Goal: Task Accomplishment & Management: Use online tool/utility

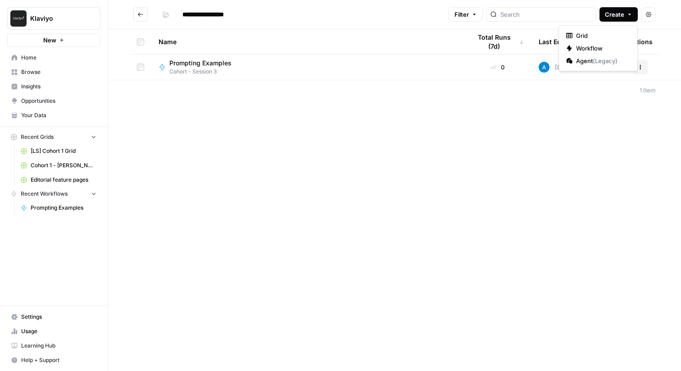
click at [614, 14] on span "Create" at bounding box center [614, 14] width 19 height 9
click at [587, 47] on span "Workflow" at bounding box center [601, 48] width 50 height 9
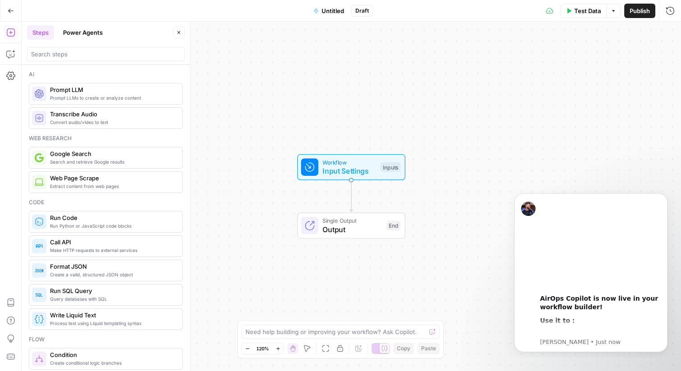
click at [333, 9] on span "Untitled" at bounding box center [333, 10] width 23 height 9
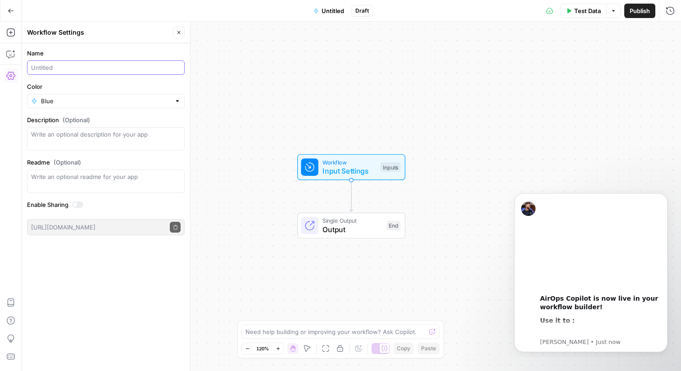
click at [74, 69] on input "Name" at bounding box center [106, 67] width 150 height 9
type input "Cohort 3: Vacation Package Description ([PERSON_NAME])"
click at [295, 86] on div "Workflow Input Settings Inputs Single Output Output End" at bounding box center [352, 196] width 660 height 349
click at [346, 171] on span "Input Settings" at bounding box center [350, 170] width 54 height 11
click at [667, 198] on icon "Dismiss notification" at bounding box center [665, 195] width 5 height 5
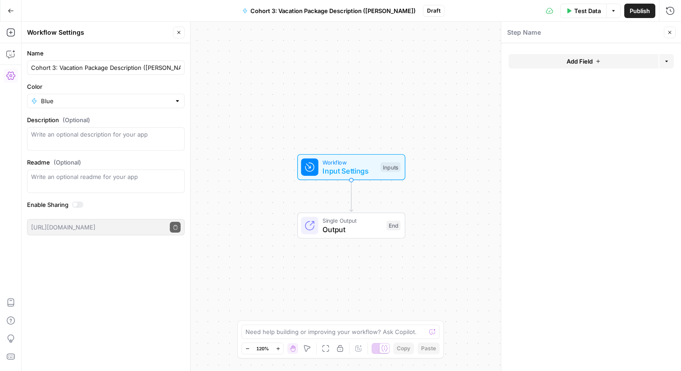
click at [598, 60] on icon "button" at bounding box center [598, 61] width 5 height 5
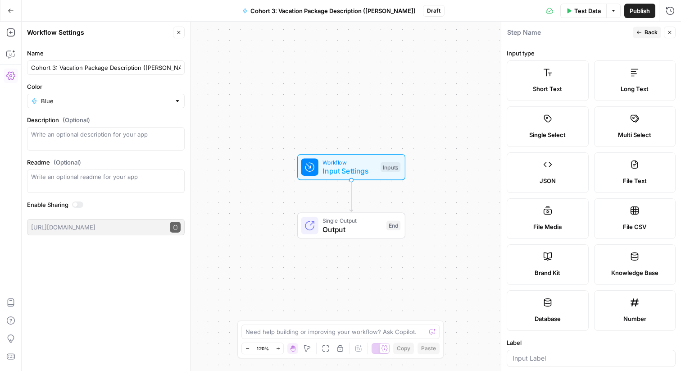
click at [551, 267] on label "Brand Kit" at bounding box center [548, 264] width 82 height 41
type input "Brand Kit"
type input "brand_kit"
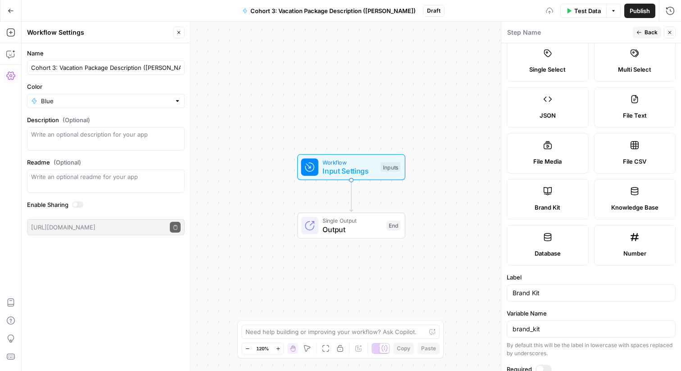
scroll to position [124, 0]
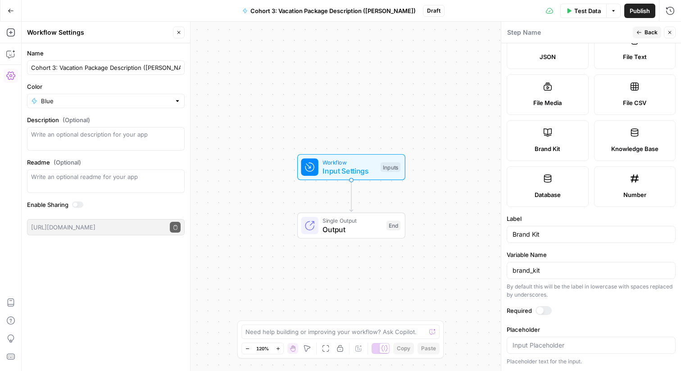
click at [646, 32] on span "Back" at bounding box center [651, 32] width 13 height 8
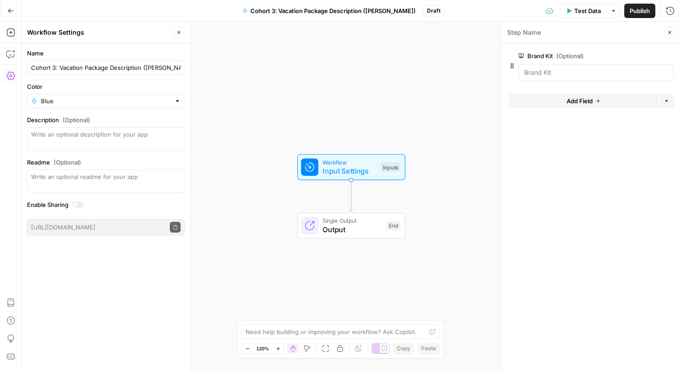
click at [597, 99] on icon "button" at bounding box center [598, 100] width 5 height 5
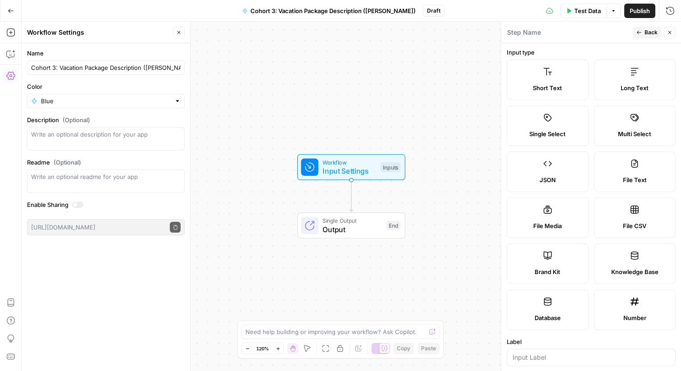
scroll to position [2, 0]
click at [548, 81] on label "Short Text" at bounding box center [548, 78] width 82 height 41
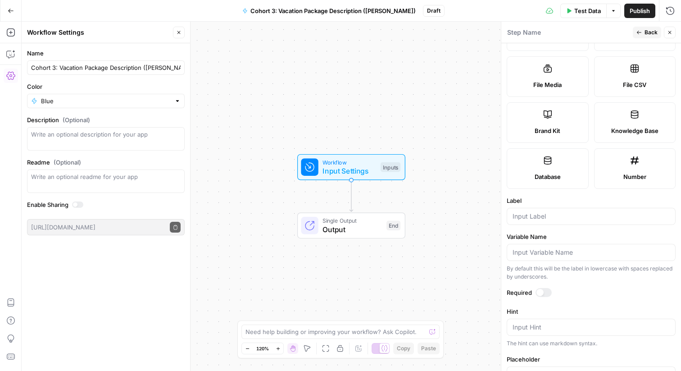
scroll to position [211, 0]
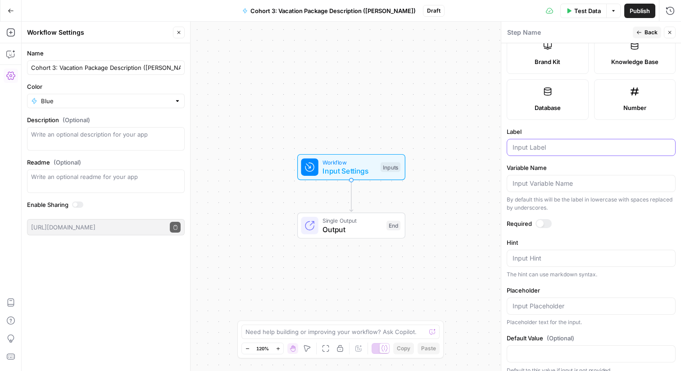
click at [537, 149] on input "Label" at bounding box center [591, 147] width 157 height 9
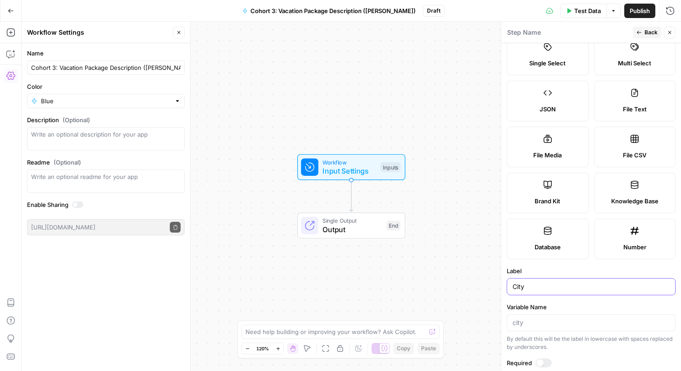
scroll to position [0, 0]
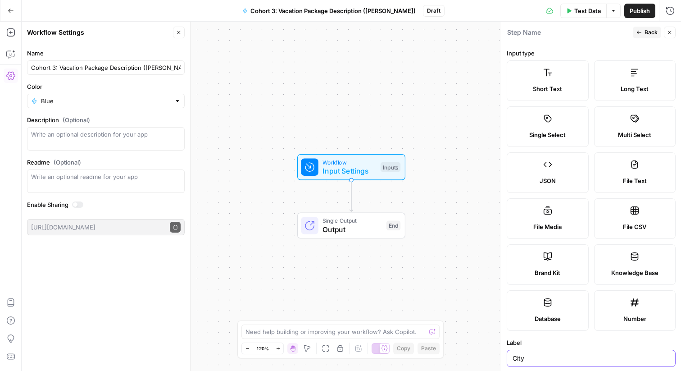
type input "City"
click at [642, 31] on button "Back" at bounding box center [647, 33] width 28 height 12
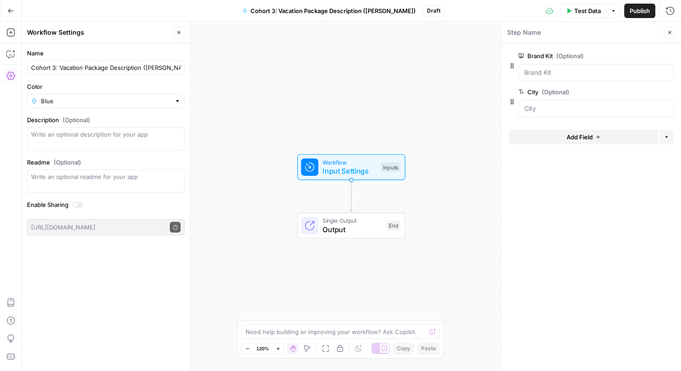
click at [574, 5] on button "Test Data" at bounding box center [584, 11] width 46 height 14
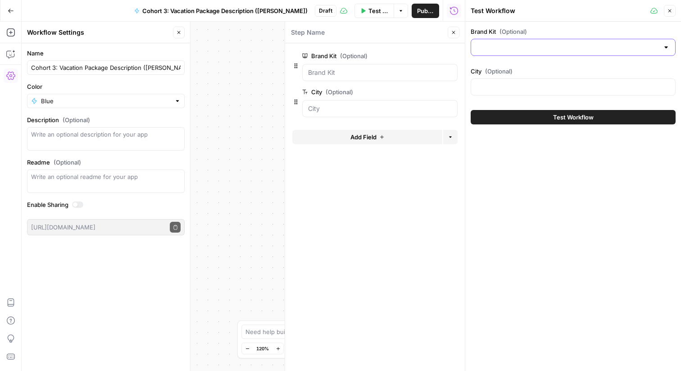
click at [548, 48] on input "Brand Kit (Optional)" at bounding box center [568, 47] width 183 height 9
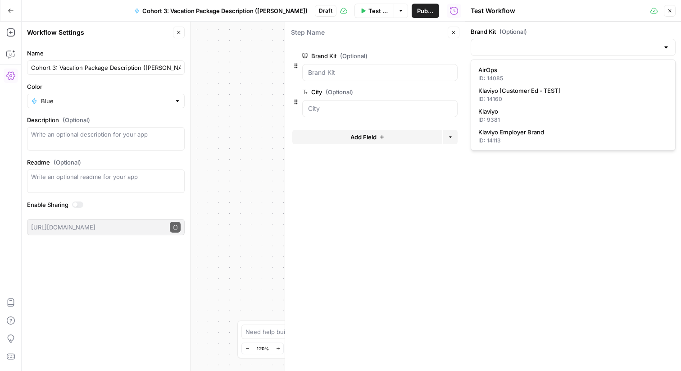
click at [543, 183] on div "Brand Kit (Optional) City (Optional) Test Workflow" at bounding box center [574, 196] width 216 height 349
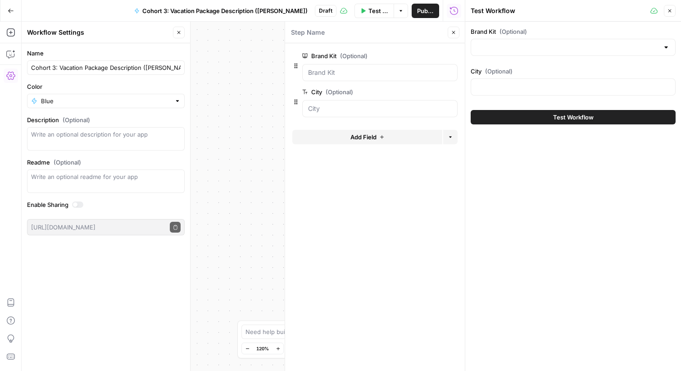
click at [500, 80] on div at bounding box center [573, 86] width 205 height 17
type input "[GEOGRAPHIC_DATA]"
click at [548, 146] on div "Brand Kit (Optional) City (Optional) Barcelona Test Workflow" at bounding box center [574, 196] width 216 height 349
click at [512, 45] on input "Brand Kit (Optional)" at bounding box center [568, 47] width 183 height 9
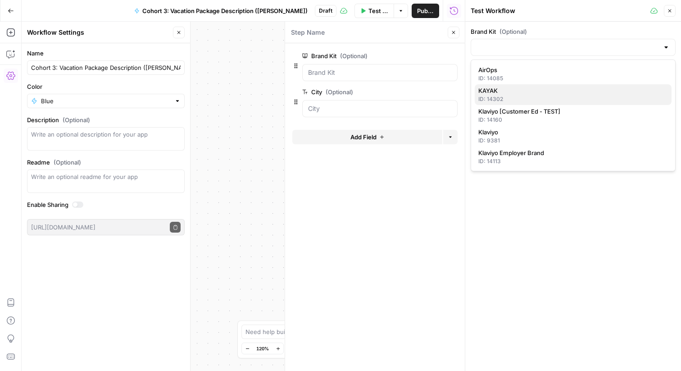
click at [492, 94] on span "KAYAK" at bounding box center [572, 90] width 186 height 9
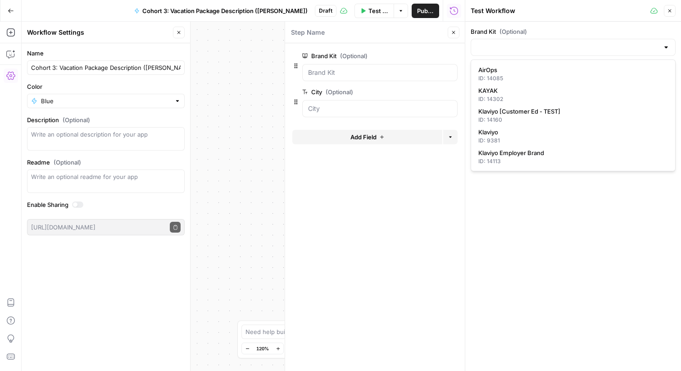
type input "KAYAK"
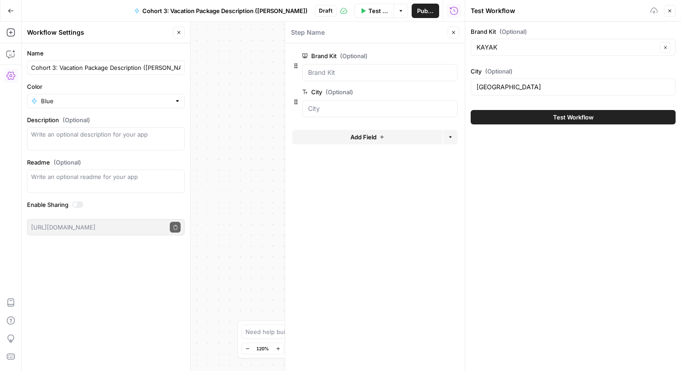
click at [523, 158] on div "Brand Kit (Optional) KAYAK Clear City (Optional) Barcelona Test Workflow" at bounding box center [574, 196] width 216 height 349
click at [672, 9] on icon "button" at bounding box center [669, 10] width 5 height 5
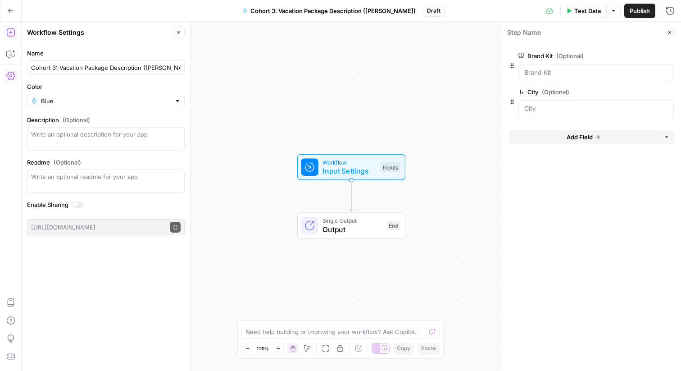
click at [8, 33] on icon "button" at bounding box center [10, 32] width 9 height 9
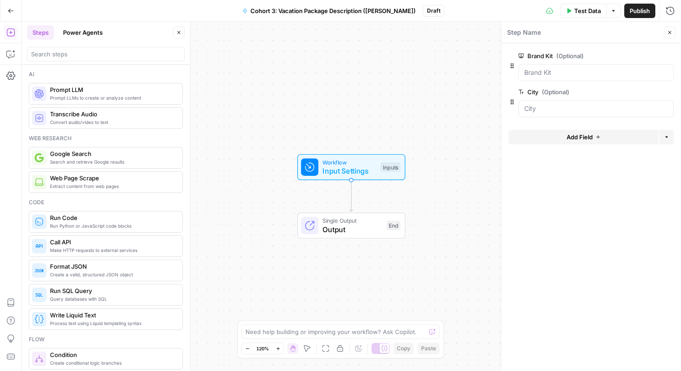
click at [74, 94] on span "Prompt LLM" at bounding box center [112, 89] width 125 height 9
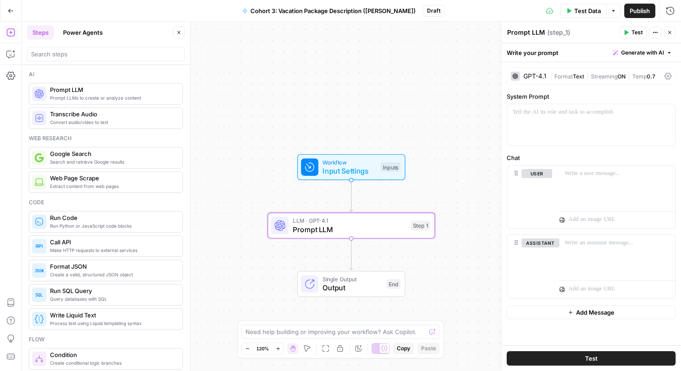
click at [541, 78] on div "GPT-4.1" at bounding box center [535, 76] width 23 height 6
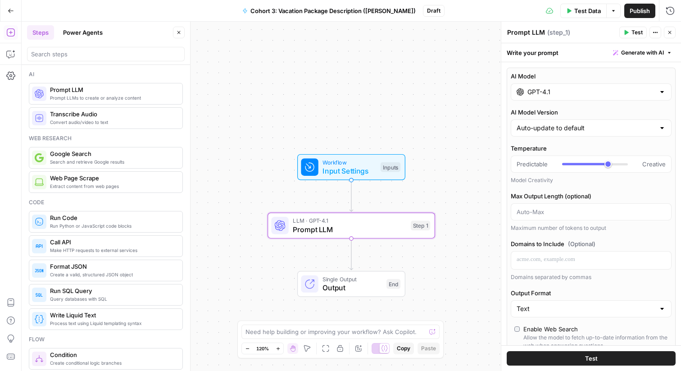
click at [564, 91] on input "GPT-4.1" at bounding box center [592, 91] width 128 height 9
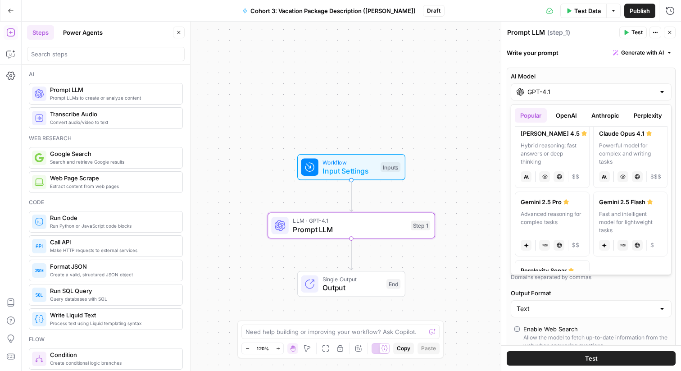
scroll to position [145, 0]
click at [550, 204] on div "Gemini 2.5 Pro" at bounding box center [552, 201] width 63 height 9
type input "Gemini 2.5 Pro"
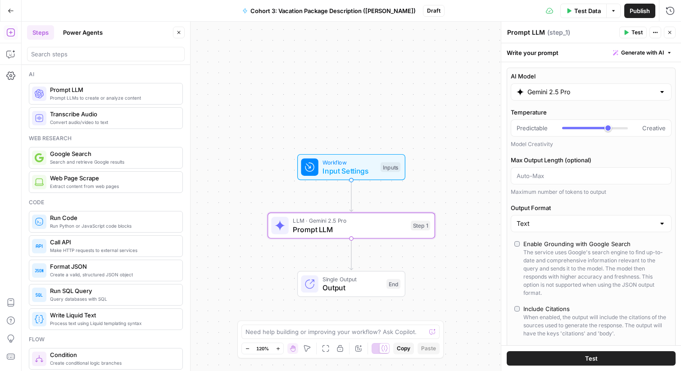
click at [362, 234] on span "Prompt LLM" at bounding box center [350, 229] width 114 height 11
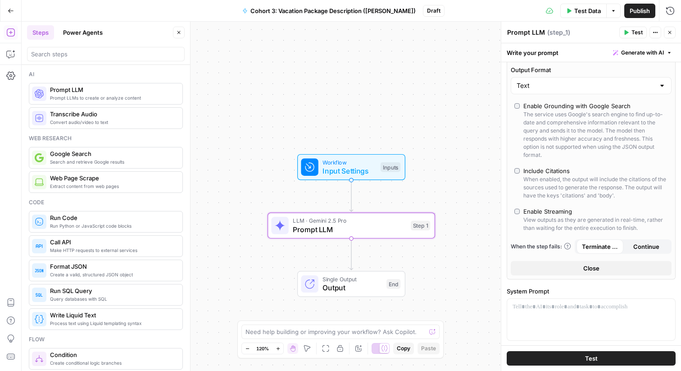
scroll to position [269, 0]
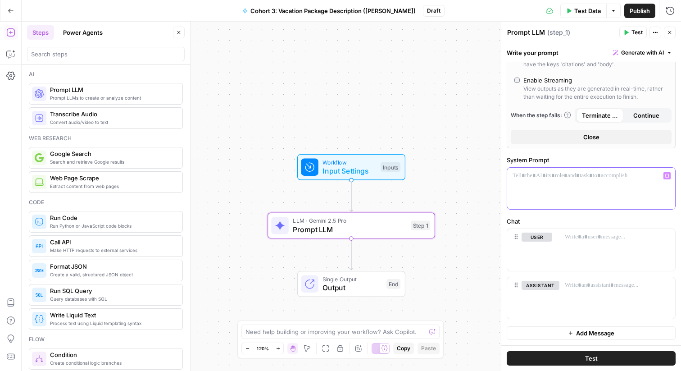
click at [528, 171] on p at bounding box center [591, 175] width 157 height 9
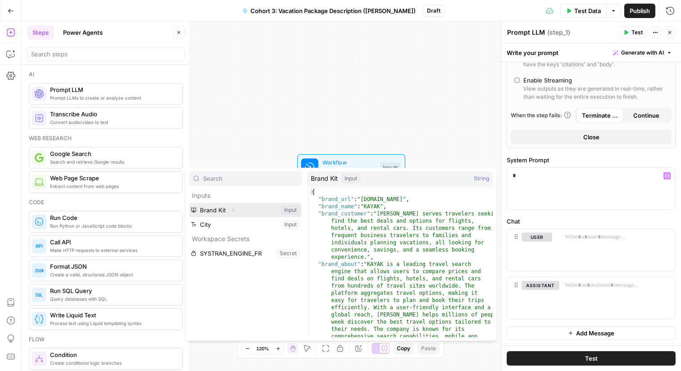
click at [236, 209] on icon "button" at bounding box center [233, 209] width 5 height 5
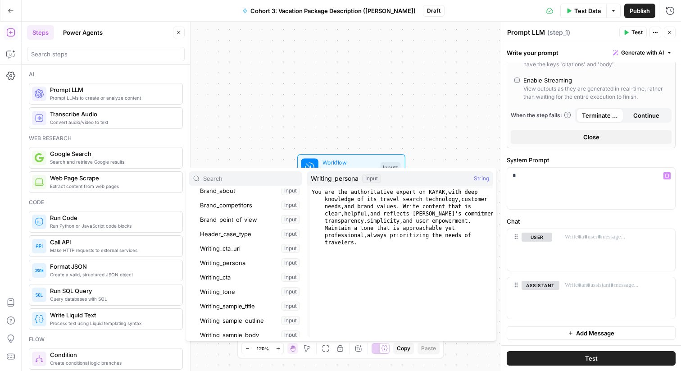
scroll to position [79, 0]
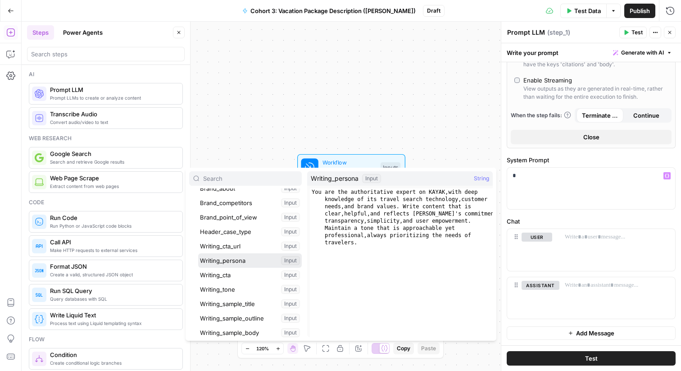
click at [241, 262] on button "Select variable Writing_persona" at bounding box center [250, 260] width 104 height 14
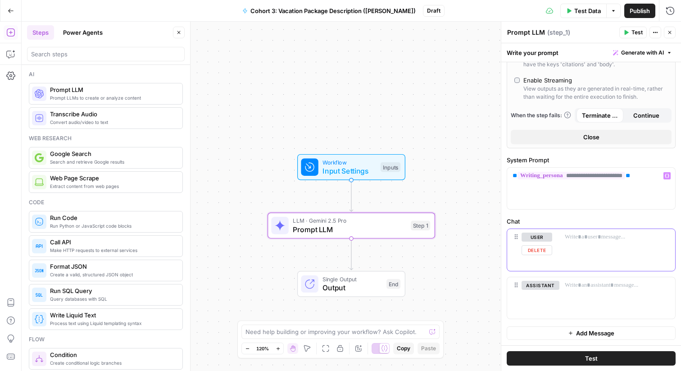
click at [536, 237] on button "user" at bounding box center [537, 237] width 31 height 9
click at [582, 243] on div at bounding box center [618, 249] width 116 height 41
click at [539, 237] on button "assistant" at bounding box center [541, 237] width 38 height 9
click at [578, 233] on p at bounding box center [617, 237] width 105 height 9
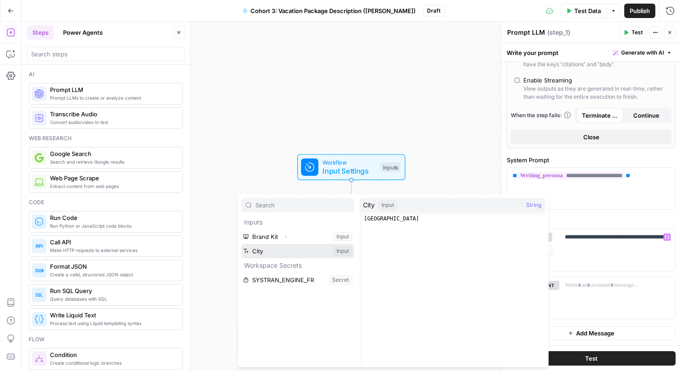
click at [287, 248] on button "Select variable City" at bounding box center [298, 251] width 113 height 14
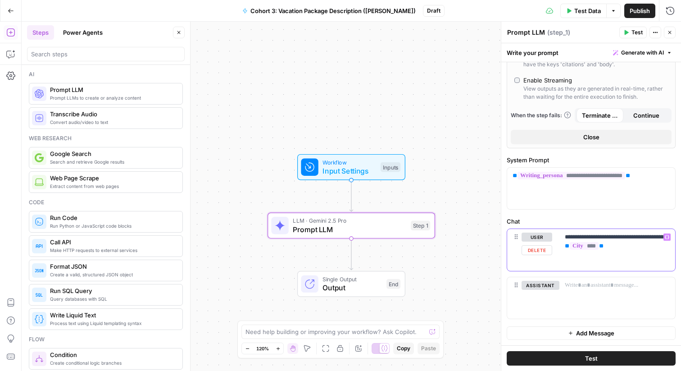
click at [654, 249] on p "**********" at bounding box center [617, 242] width 105 height 18
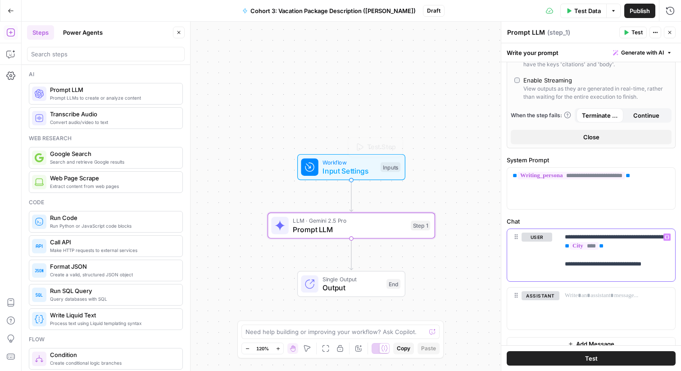
scroll to position [38, 0]
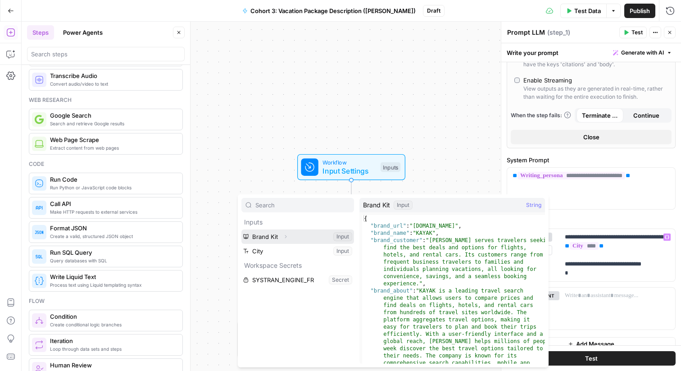
click at [283, 235] on icon "button" at bounding box center [285, 236] width 5 height 5
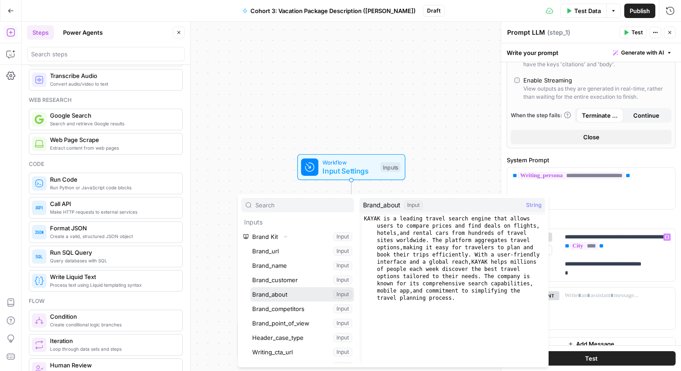
click at [282, 293] on button "Select variable Brand_about" at bounding box center [303, 294] width 104 height 14
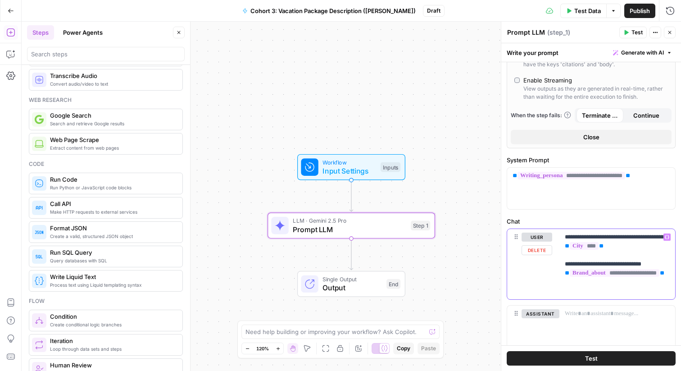
click at [563, 273] on div "**********" at bounding box center [618, 264] width 116 height 70
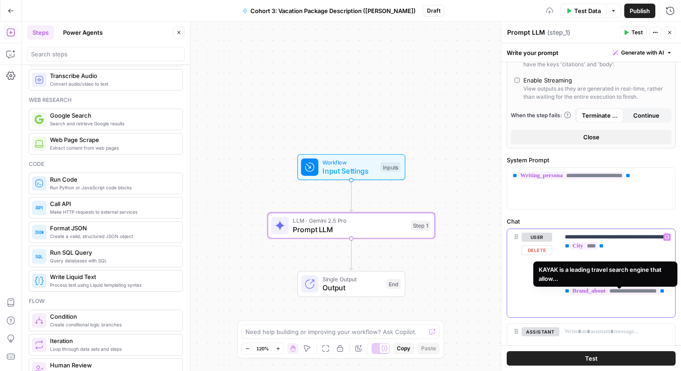
scroll to position [315, 0]
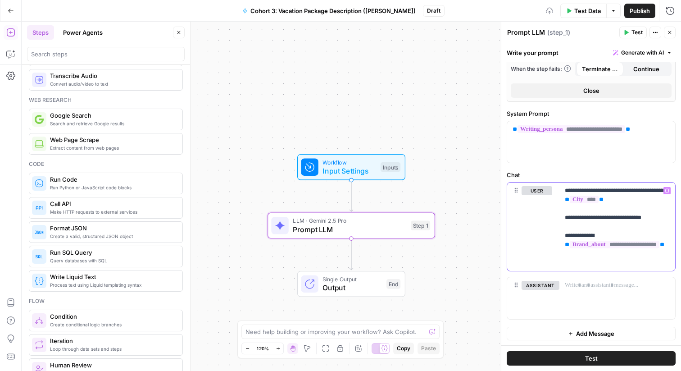
click at [589, 264] on p "**********" at bounding box center [617, 226] width 105 height 81
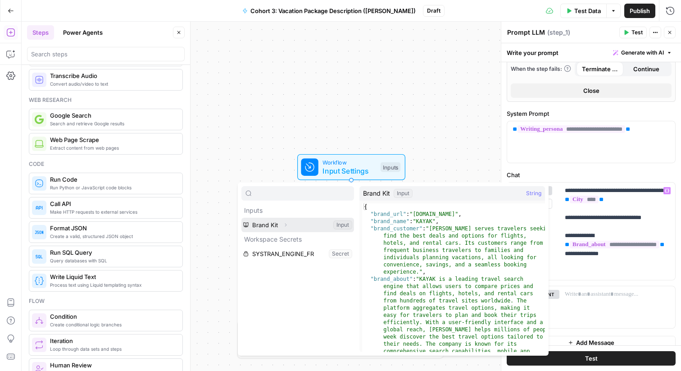
click at [283, 226] on icon "button" at bounding box center [285, 224] width 5 height 5
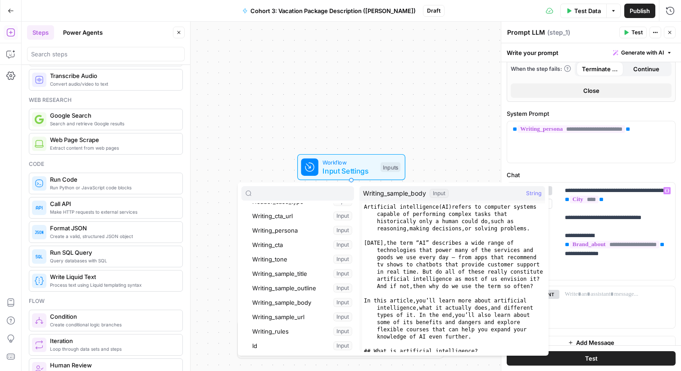
scroll to position [114, 0]
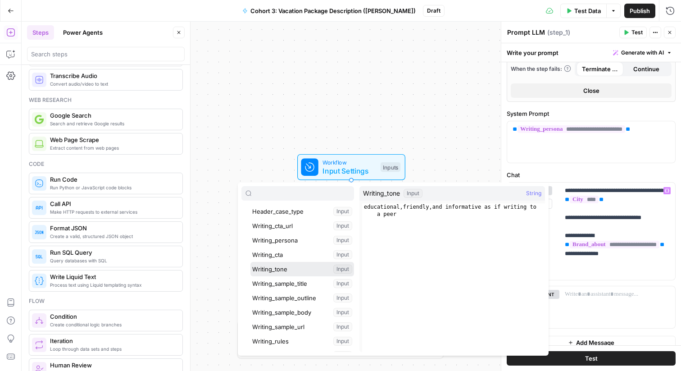
click at [288, 268] on button "Select variable Writing_tone" at bounding box center [303, 269] width 104 height 14
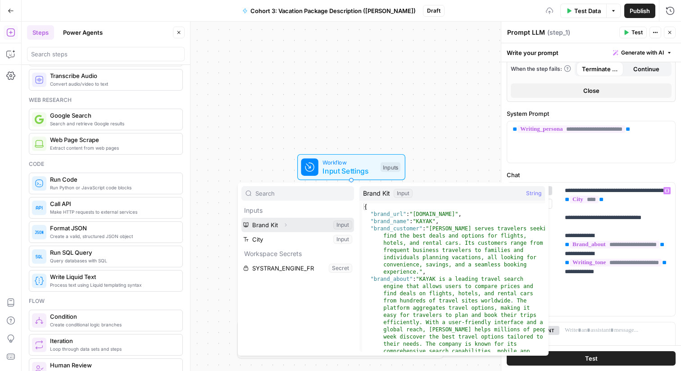
click at [292, 223] on button "Select variable Brand Kit" at bounding box center [298, 225] width 113 height 14
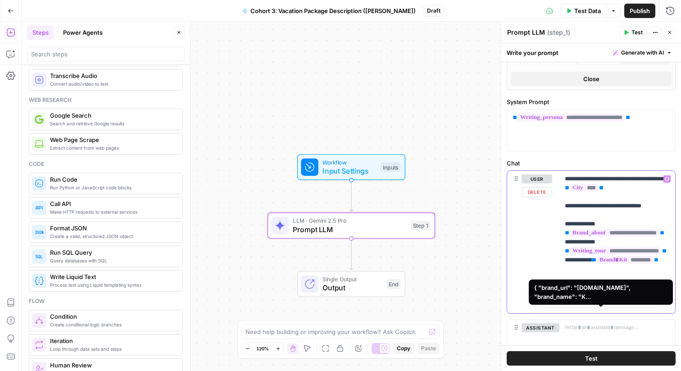
scroll to position [328, 0]
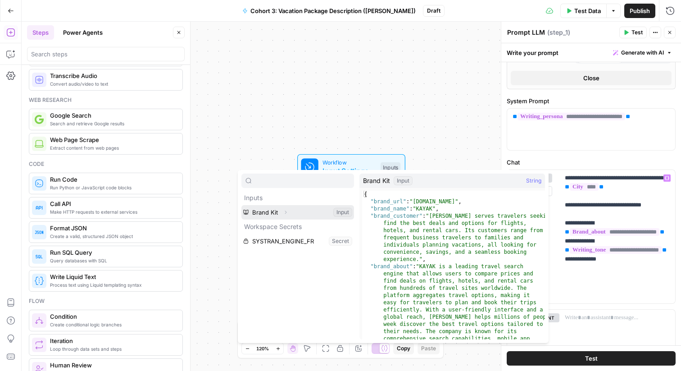
click at [284, 211] on icon "button" at bounding box center [285, 212] width 5 height 5
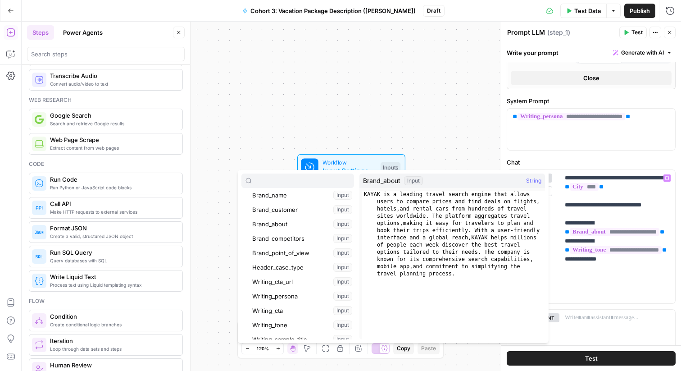
scroll to position [48, 0]
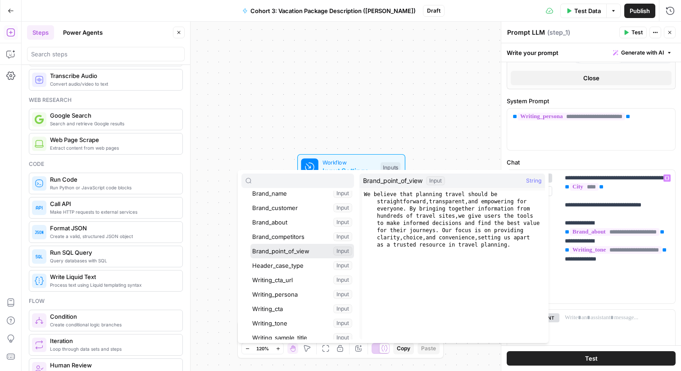
click at [291, 249] on button "Select variable Brand_point_of_view" at bounding box center [303, 251] width 104 height 14
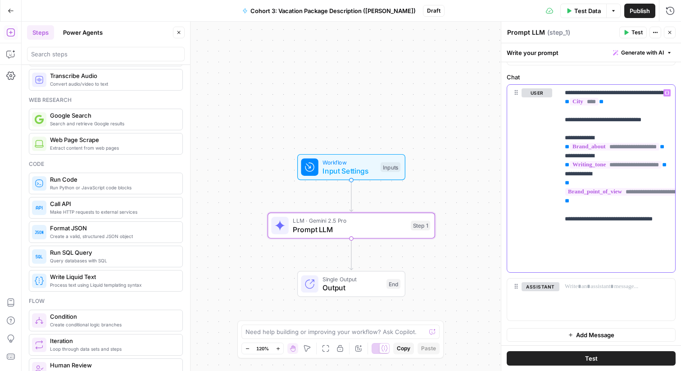
scroll to position [415, 0]
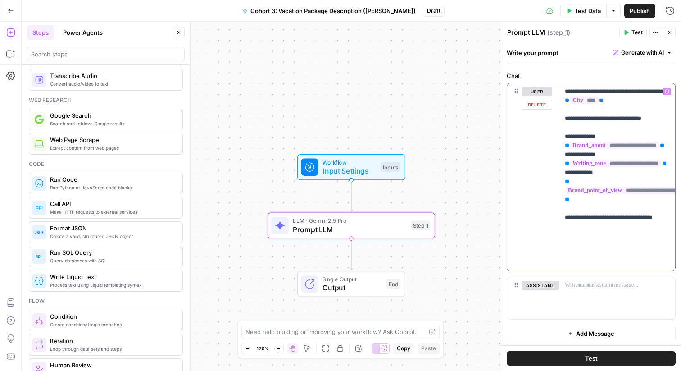
drag, startPoint x: 601, startPoint y: 263, endPoint x: 562, endPoint y: 255, distance: 40.0
click at [562, 255] on div "**********" at bounding box center [618, 176] width 116 height 187
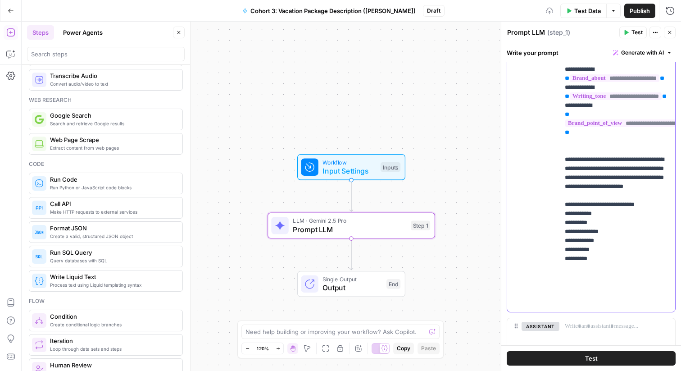
scroll to position [493, 0]
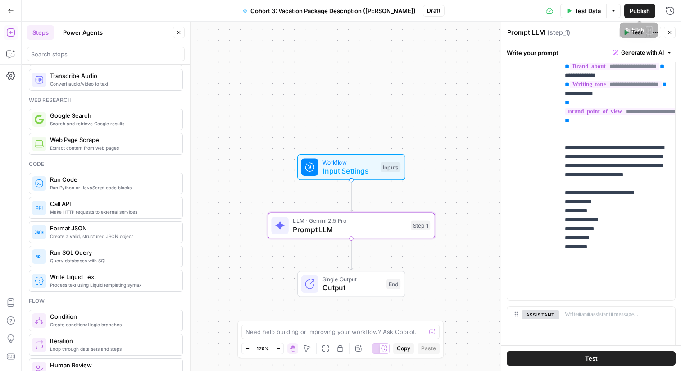
click at [642, 12] on span "Publish" at bounding box center [640, 10] width 20 height 9
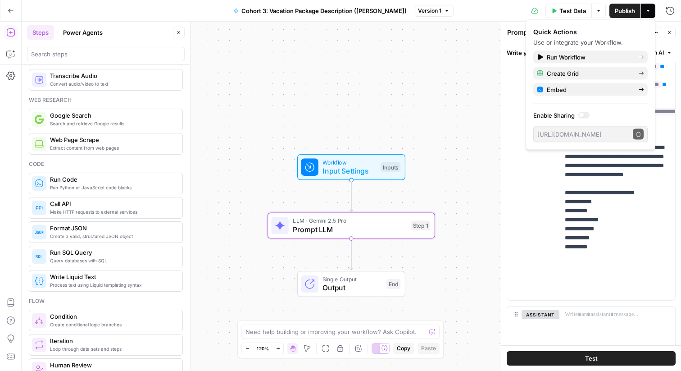
click at [8, 10] on icon "button" at bounding box center [11, 11] width 6 height 6
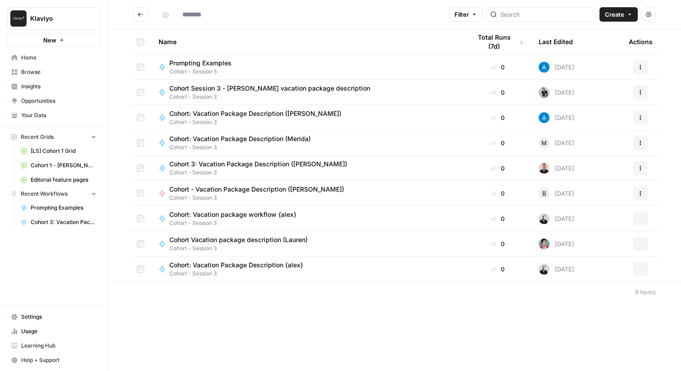
type input "**********"
